Goal: Information Seeking & Learning: Check status

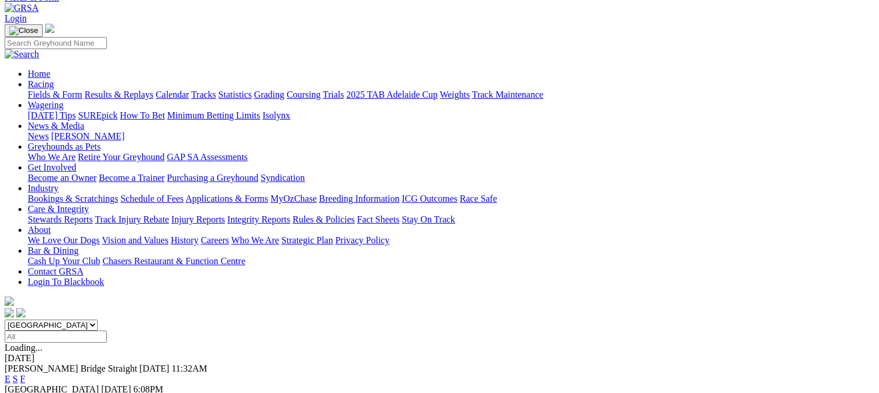
scroll to position [50, 0]
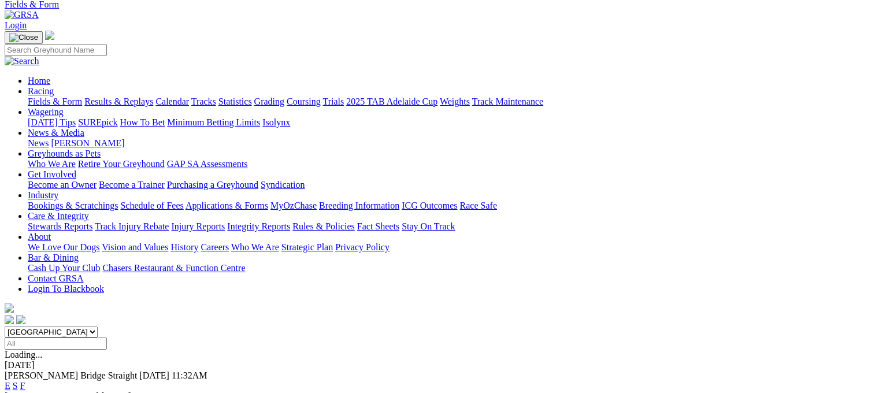
click at [153, 97] on link "Results & Replays" at bounding box center [118, 102] width 69 height 10
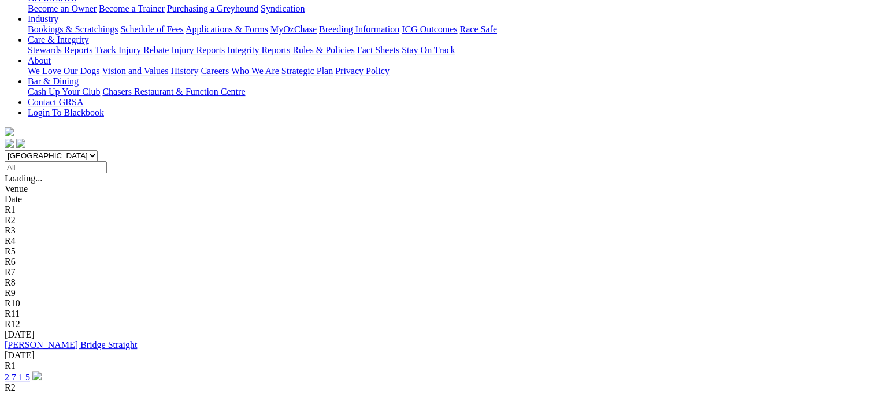
scroll to position [230, 0]
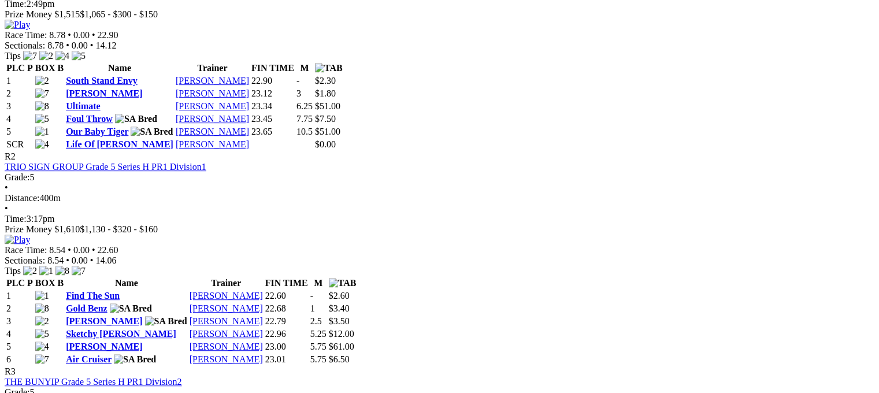
scroll to position [546, 0]
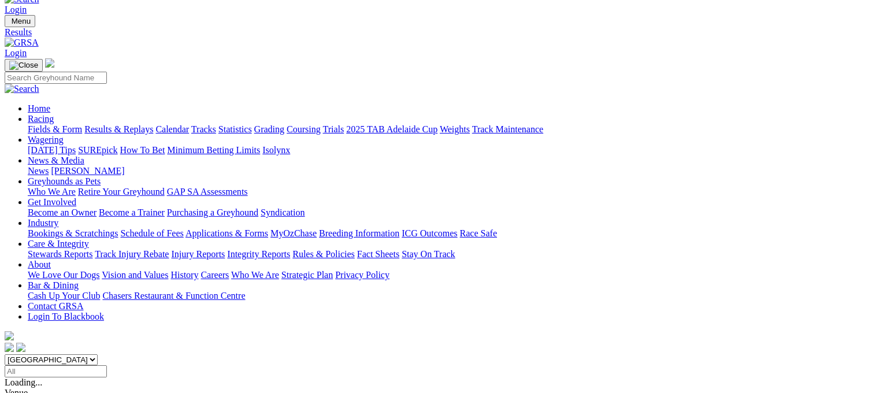
scroll to position [21, 0]
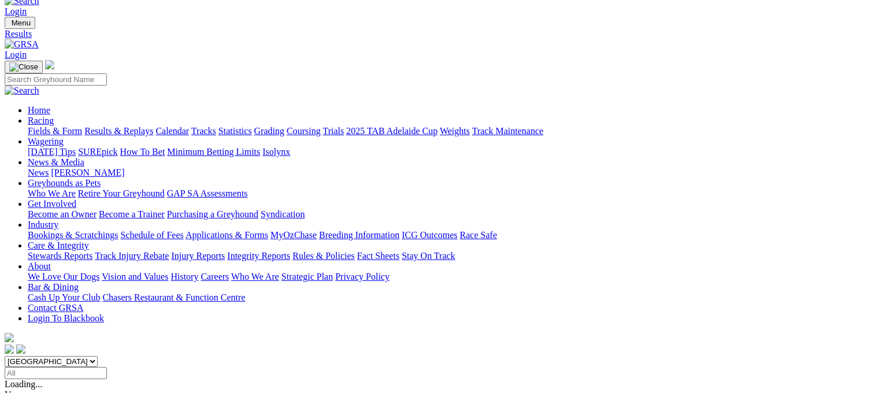
click at [62, 126] on link "Fields & Form" at bounding box center [55, 131] width 54 height 10
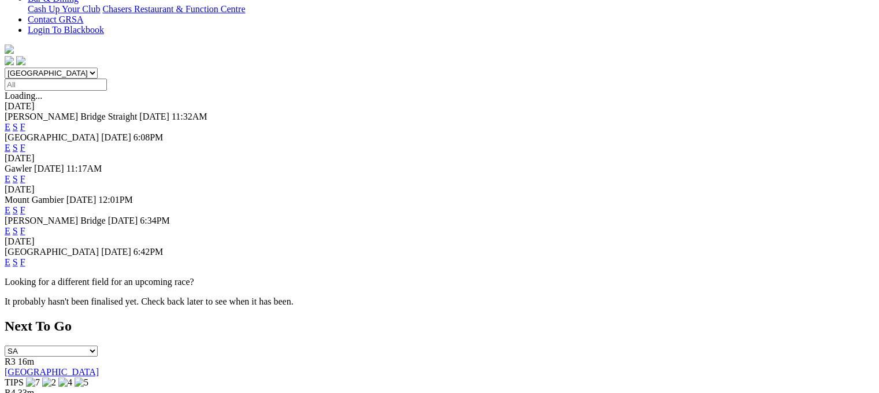
scroll to position [256, 0]
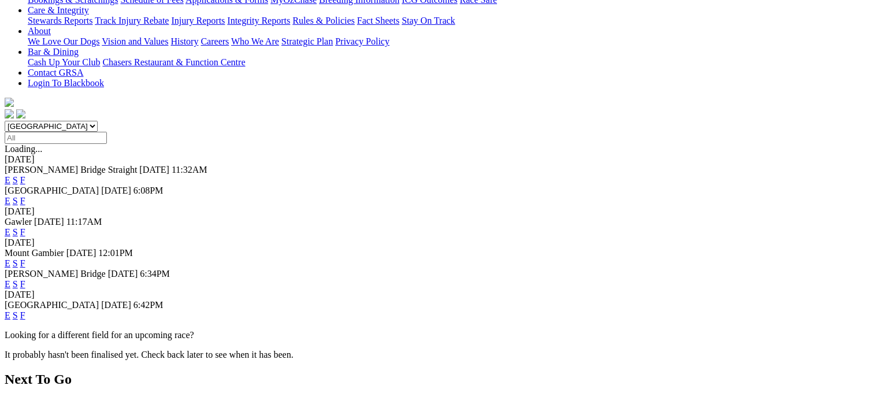
click at [25, 310] on link "F" at bounding box center [22, 315] width 5 height 10
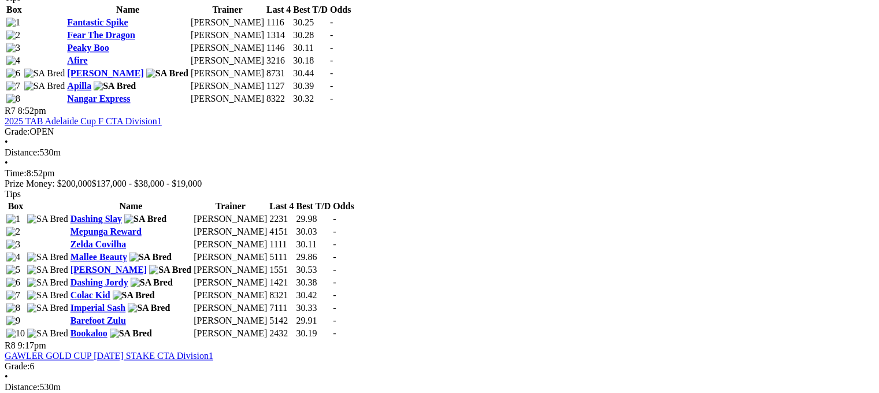
scroll to position [1773, 0]
